Goal: Check status: Check status

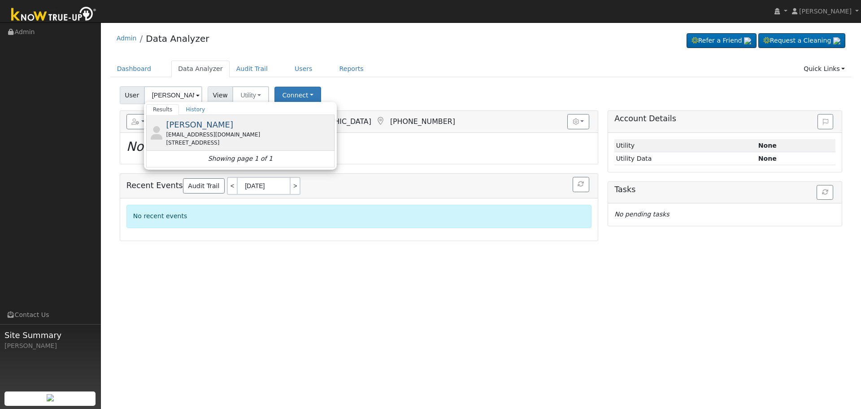
click at [201, 129] on span "[PERSON_NAME]" at bounding box center [199, 124] width 67 height 9
type input "[PERSON_NAME]"
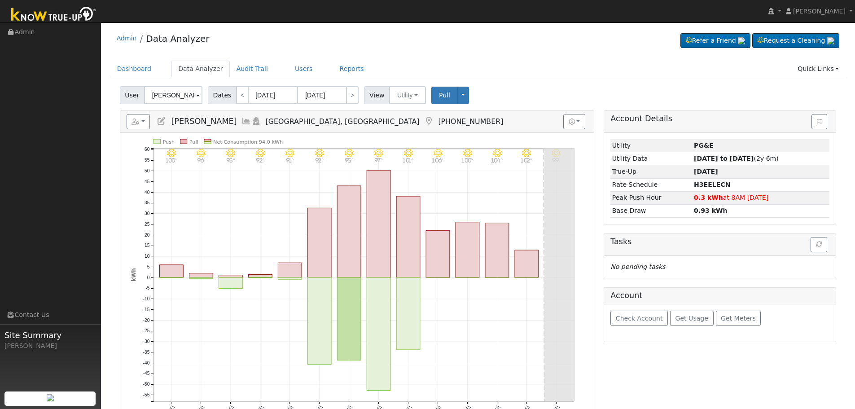
click at [241, 121] on icon at bounding box center [246, 121] width 10 height 8
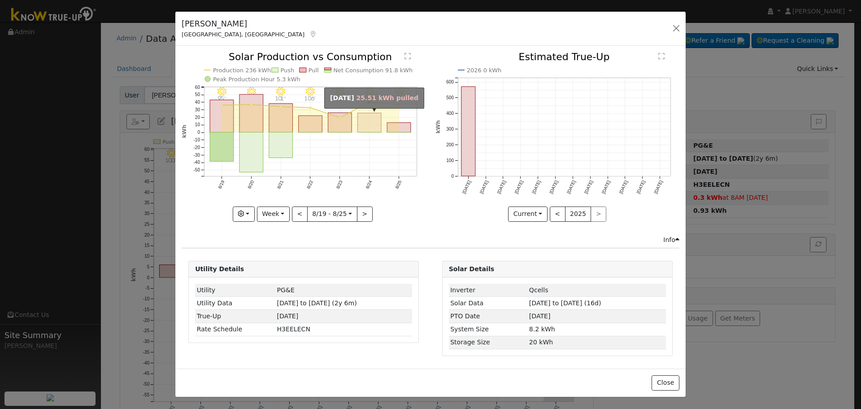
click at [371, 120] on rect "onclick=""" at bounding box center [370, 122] width 24 height 19
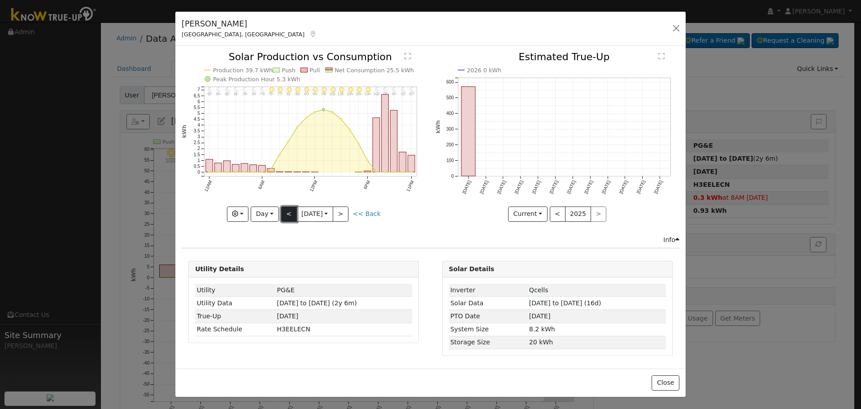
click at [293, 211] on button "<" at bounding box center [289, 213] width 16 height 15
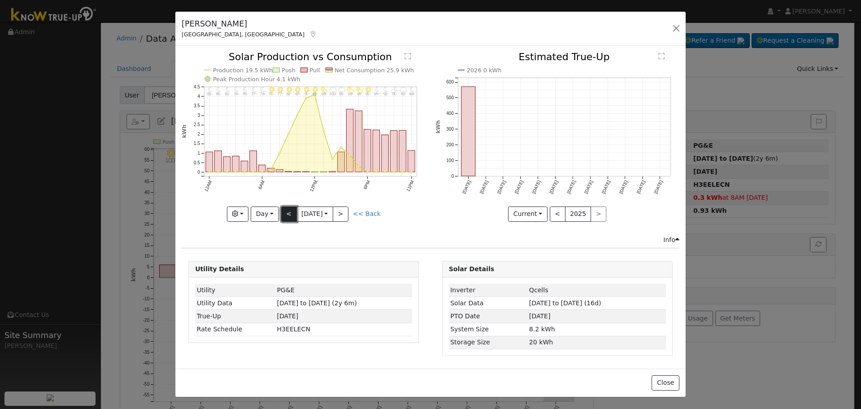
click at [293, 211] on button "<" at bounding box center [289, 213] width 16 height 15
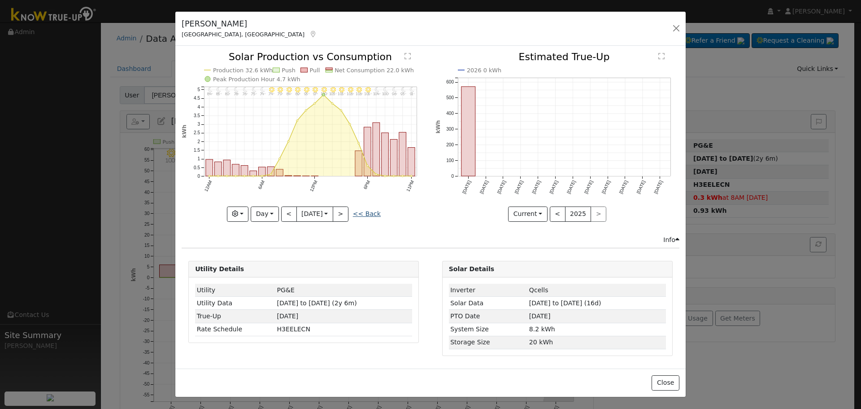
click at [362, 212] on link "<< Back" at bounding box center [367, 213] width 28 height 7
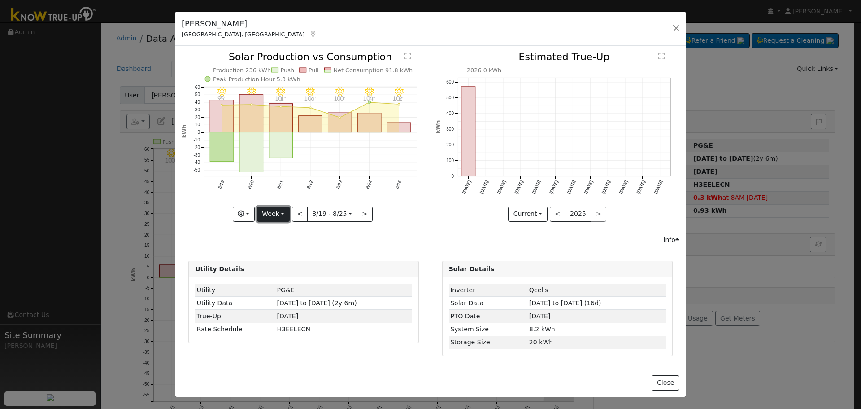
click at [282, 215] on button "Week" at bounding box center [273, 213] width 33 height 15
click at [292, 258] on link "Month" at bounding box center [288, 257] width 62 height 13
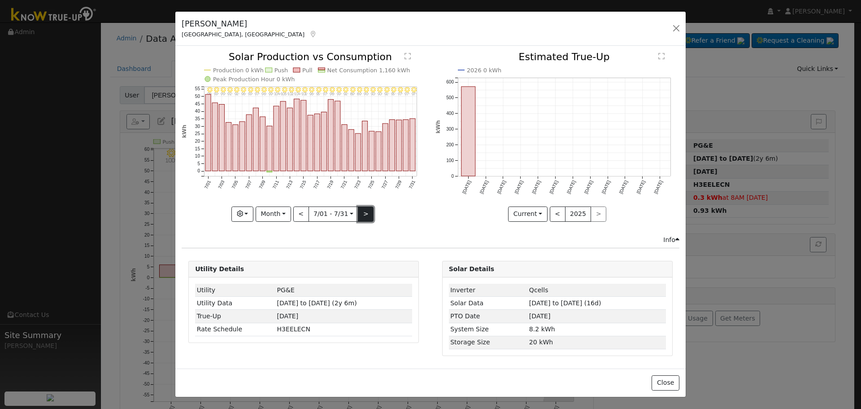
click at [368, 217] on button ">" at bounding box center [366, 213] width 16 height 15
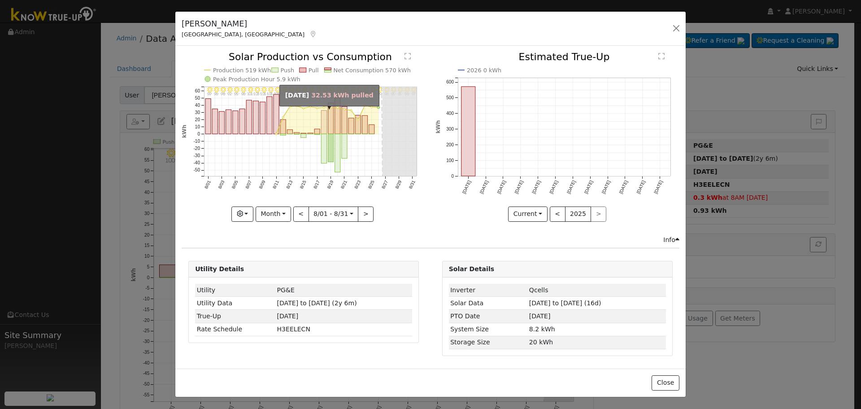
click at [325, 125] on rect "onclick=""" at bounding box center [324, 121] width 5 height 23
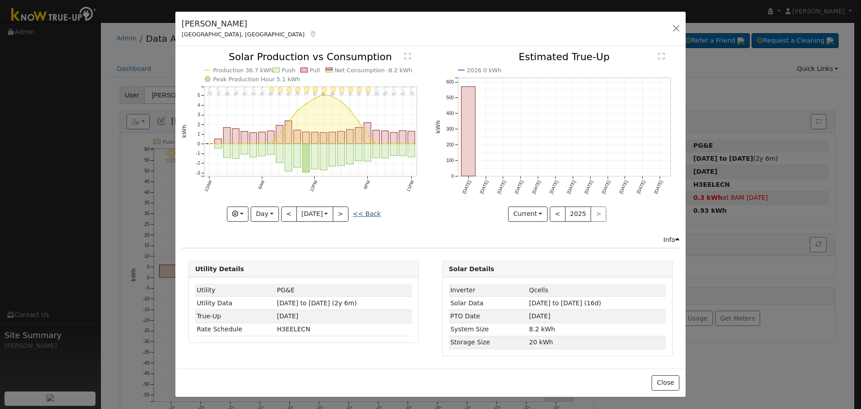
click at [368, 217] on link "<< Back" at bounding box center [367, 213] width 28 height 7
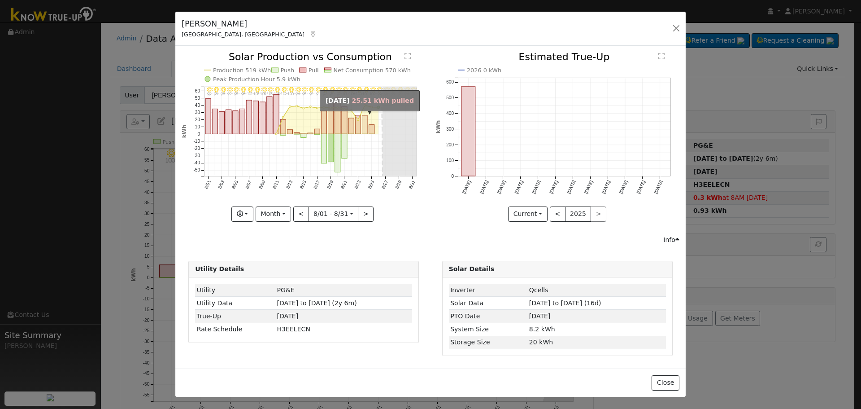
click at [367, 128] on rect "onclick=""" at bounding box center [364, 125] width 5 height 18
type input "[DATE]"
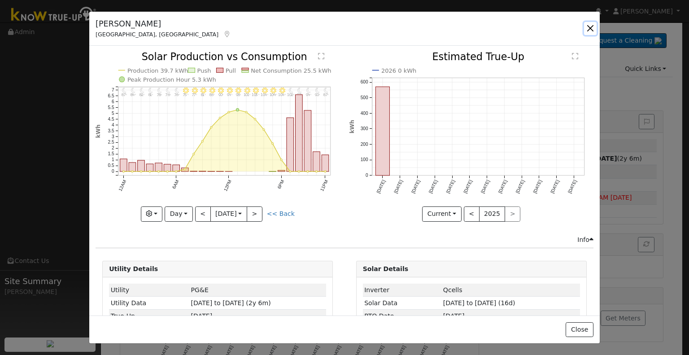
click at [586, 25] on button "button" at bounding box center [590, 28] width 13 height 13
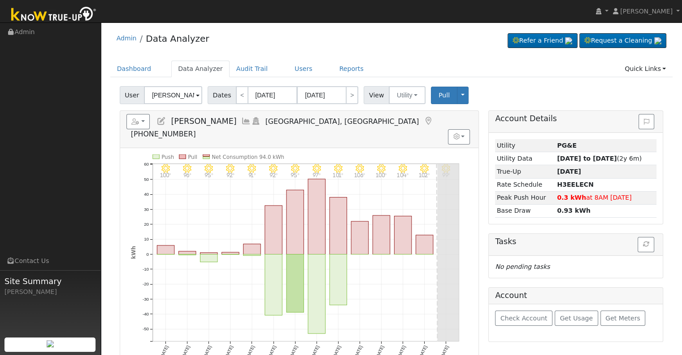
click at [241, 117] on icon at bounding box center [246, 121] width 10 height 8
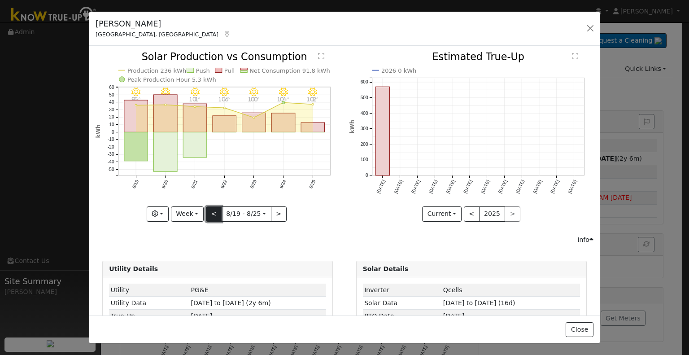
click at [212, 206] on button "<" at bounding box center [214, 213] width 16 height 15
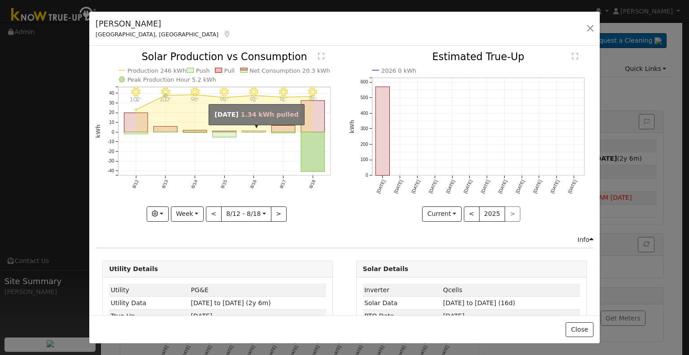
click at [248, 131] on rect "onclick=""" at bounding box center [254, 131] width 24 height 1
type input "[DATE]"
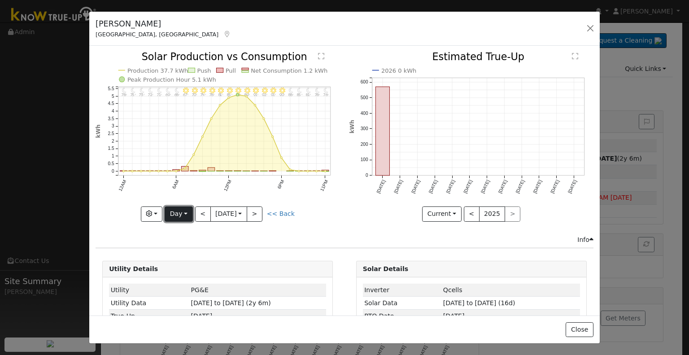
click at [183, 211] on button "Day" at bounding box center [179, 213] width 28 height 15
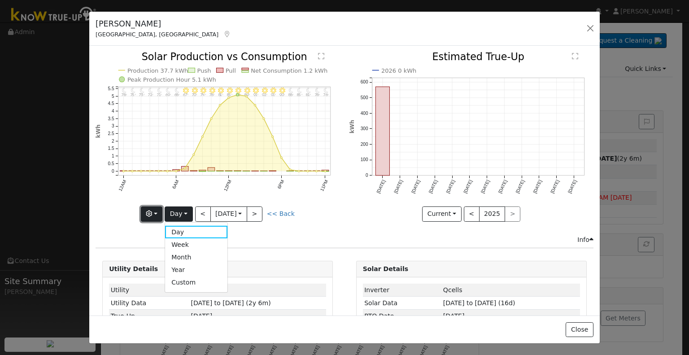
click at [155, 206] on button "button" at bounding box center [152, 213] width 22 height 15
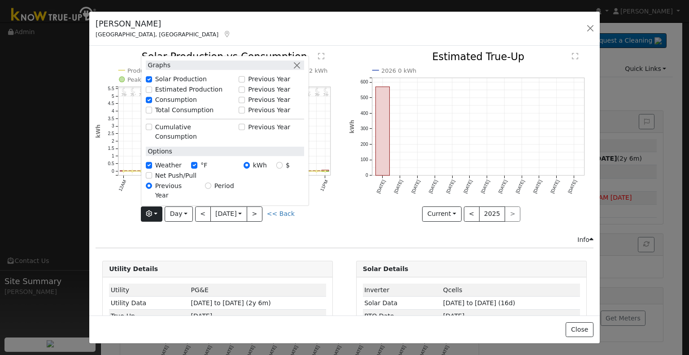
click at [178, 115] on label "Total Consumption" at bounding box center [184, 109] width 59 height 9
click at [152, 113] on input "Total Consumption" at bounding box center [149, 110] width 6 height 6
click at [318, 215] on icon "11PM - Clear 76° 10PM - Clear 78° 9PM - Clear 81° 8PM - Clear 85° 7PM - Clear 8…" at bounding box center [218, 136] width 244 height 168
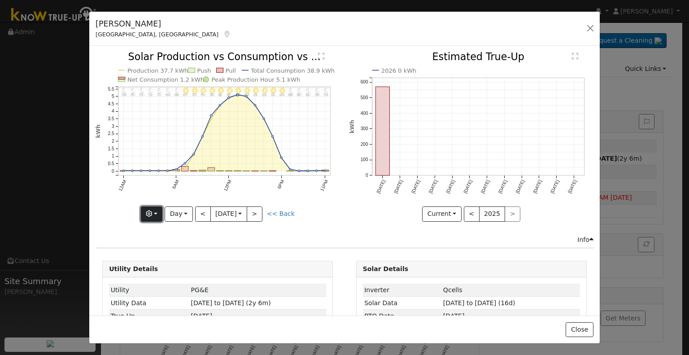
click at [153, 207] on button "button" at bounding box center [152, 213] width 22 height 15
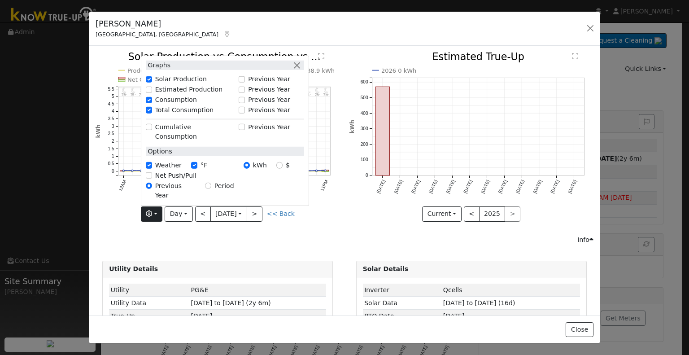
click at [180, 115] on label "Total Consumption" at bounding box center [184, 109] width 59 height 9
click at [152, 113] on input "Total Consumption" at bounding box center [149, 110] width 6 height 6
checkbox input "false"
click at [272, 215] on link "<< Back" at bounding box center [281, 213] width 28 height 7
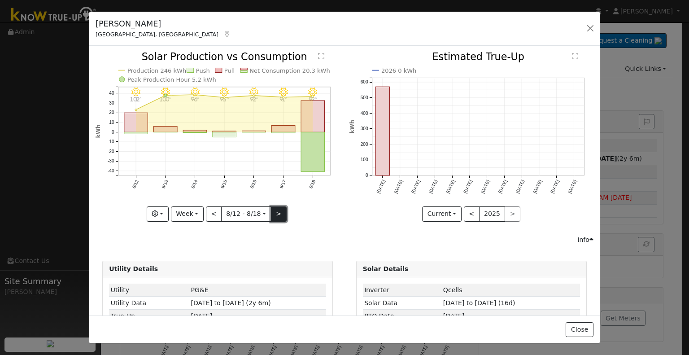
click at [276, 210] on button ">" at bounding box center [279, 213] width 16 height 15
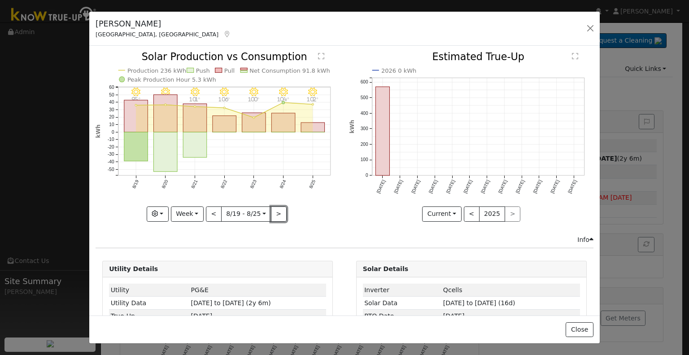
click at [276, 210] on button ">" at bounding box center [279, 213] width 16 height 15
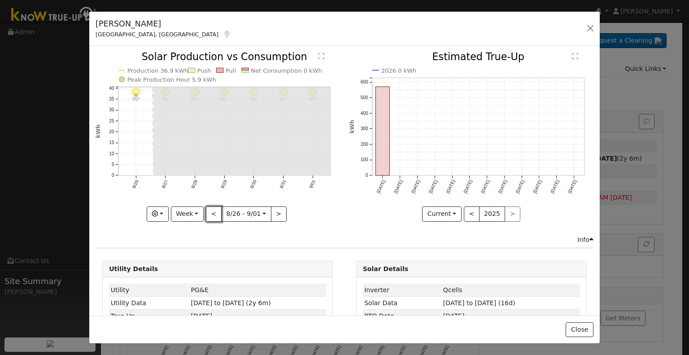
click at [209, 208] on button "<" at bounding box center [214, 213] width 16 height 15
type input "[DATE]"
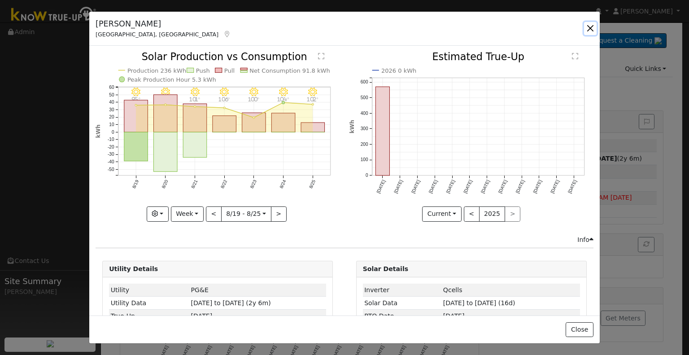
click at [593, 27] on button "button" at bounding box center [590, 28] width 13 height 13
